Goal: Find specific page/section: Find specific page/section

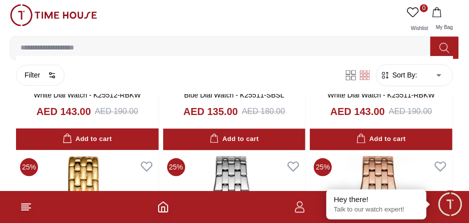
scroll to position [802, 0]
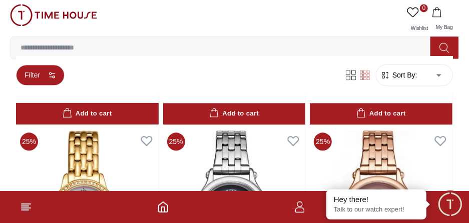
click at [53, 81] on button "Filter" at bounding box center [40, 75] width 49 height 21
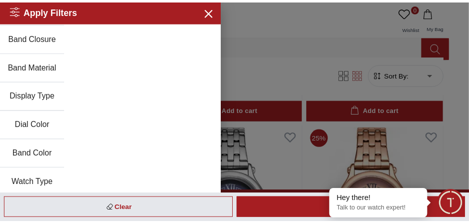
scroll to position [27, 0]
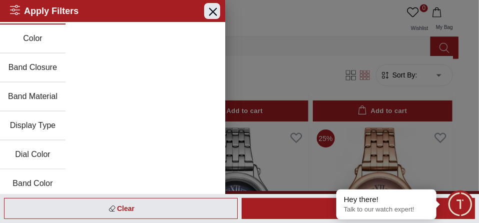
click at [206, 17] on icon "button" at bounding box center [212, 11] width 13 height 13
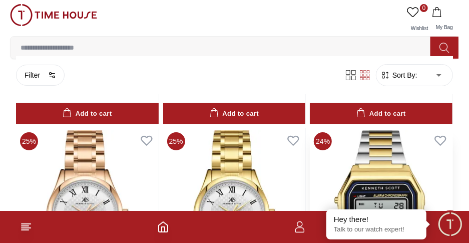
scroll to position [1421, 0]
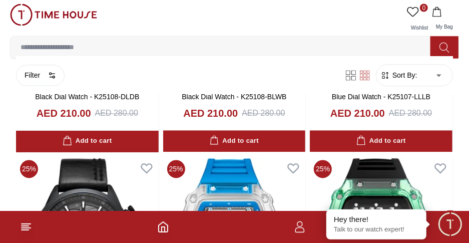
scroll to position [2169, 0]
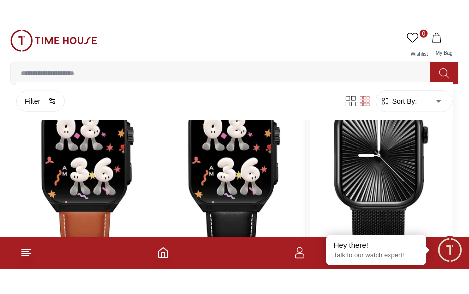
scroll to position [4600, 0]
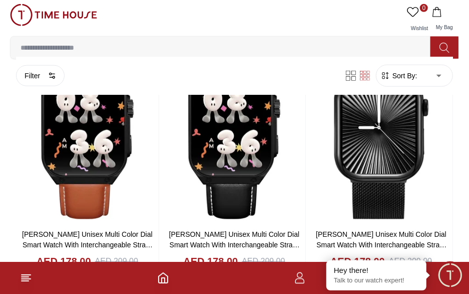
click at [441, 46] on icon at bounding box center [445, 48] width 10 height 12
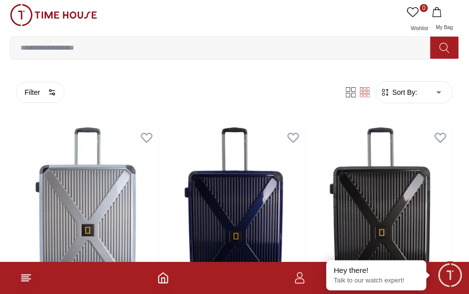
click at [121, 51] on input at bounding box center [225, 48] width 428 height 20
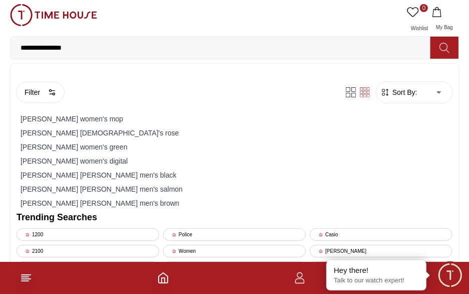
type input "**********"
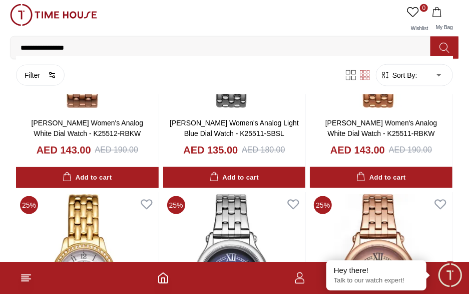
scroll to position [534, 0]
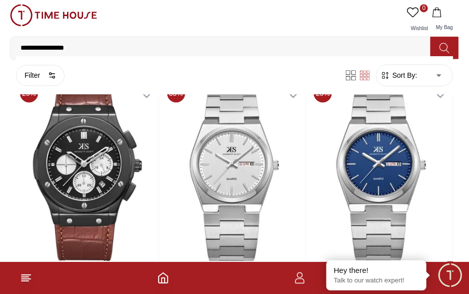
scroll to position [5107, 0]
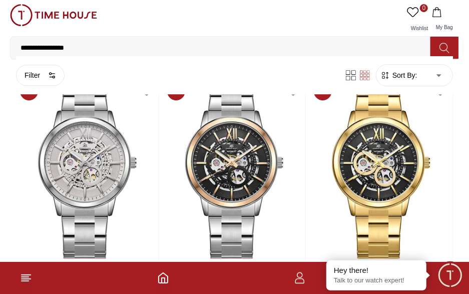
scroll to position [5375, 0]
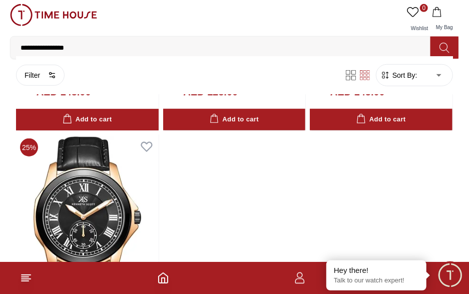
scroll to position [8759, 0]
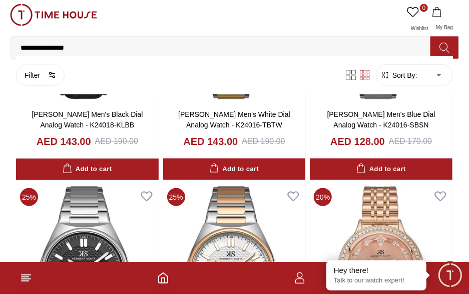
scroll to position [8443, 0]
